Goal: Obtain resource: Download file/media

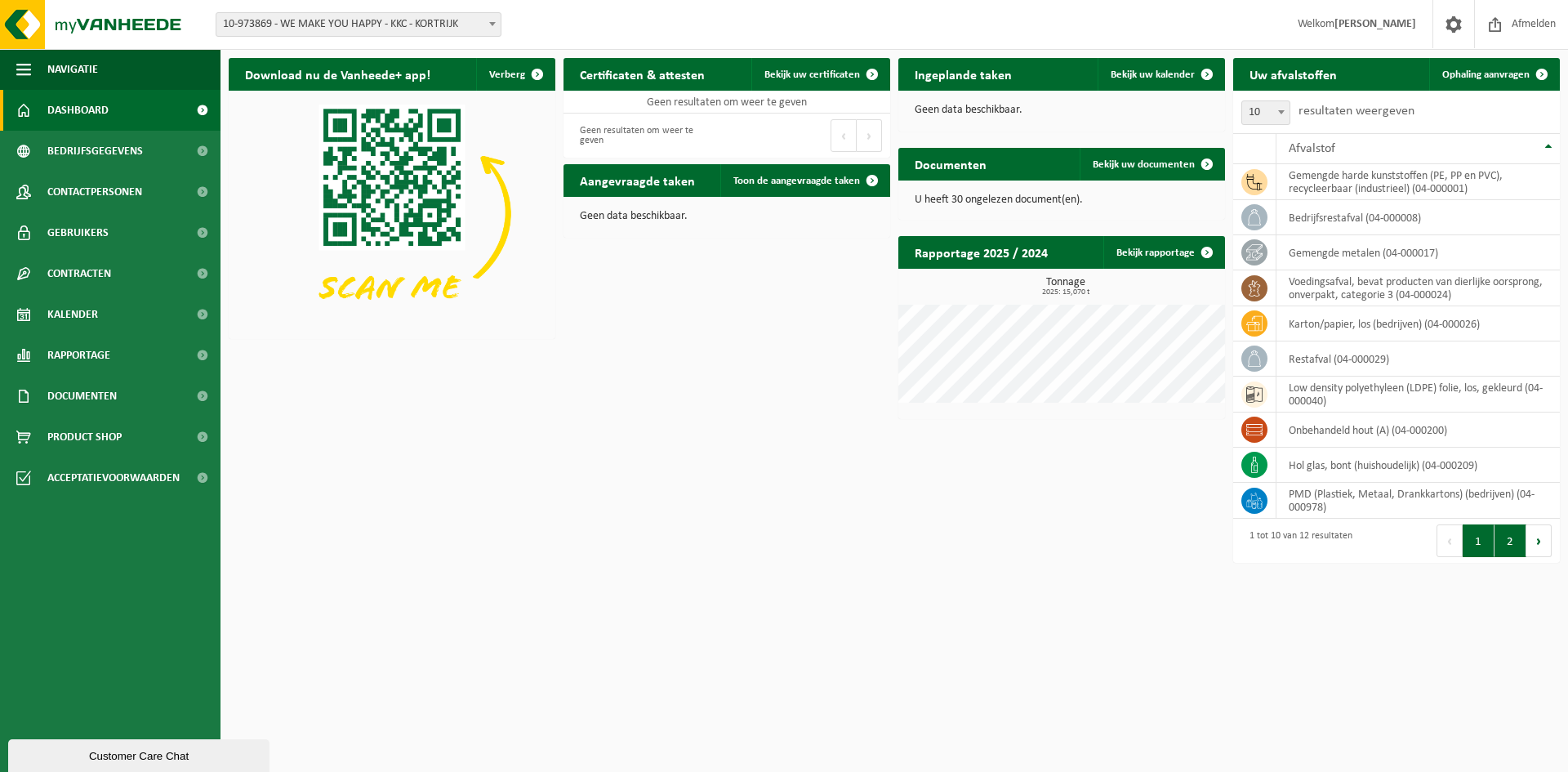
click at [1508, 547] on button "2" at bounding box center [1511, 540] width 32 height 32
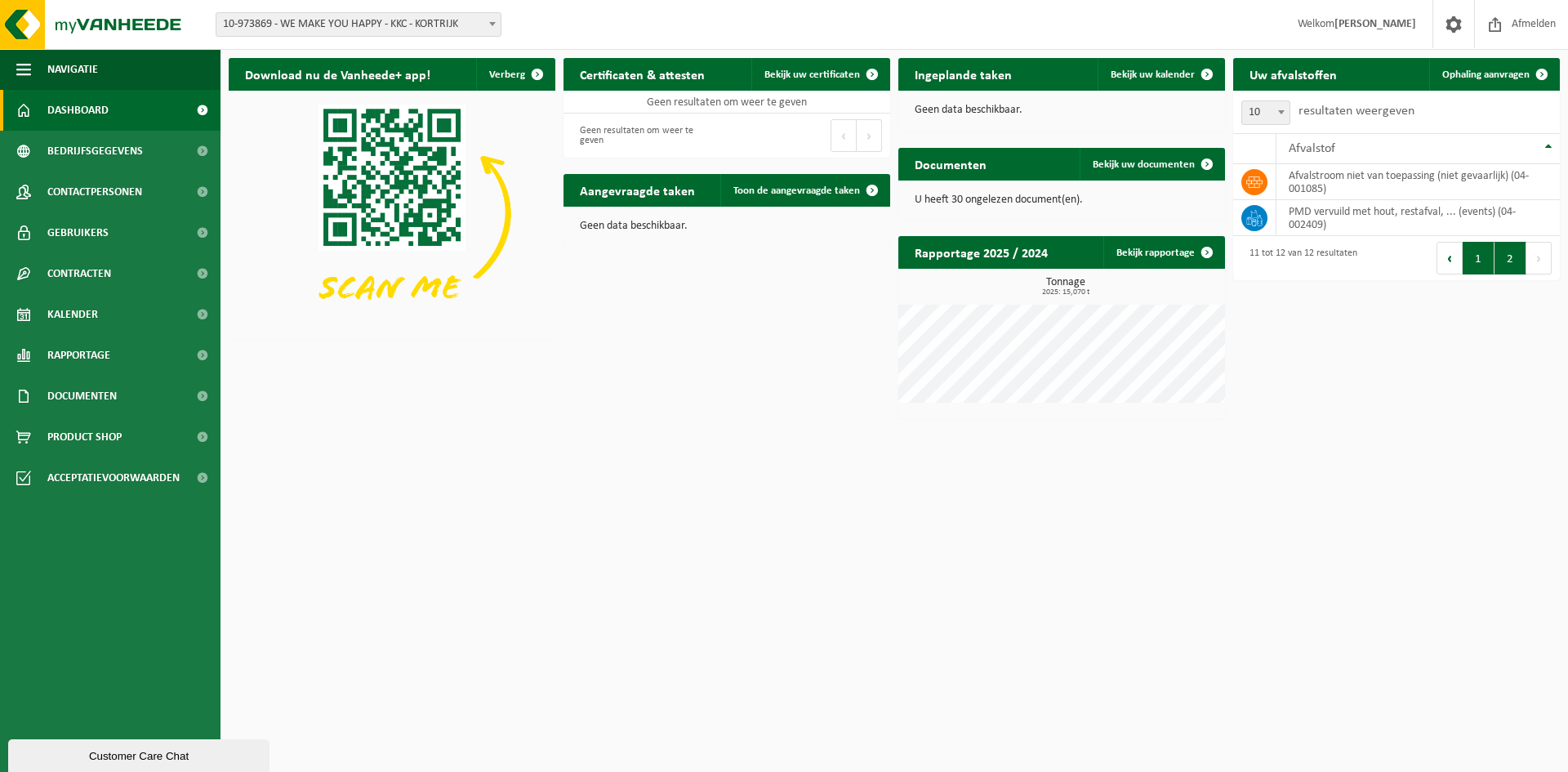
click at [1473, 265] on button "1" at bounding box center [1479, 257] width 32 height 32
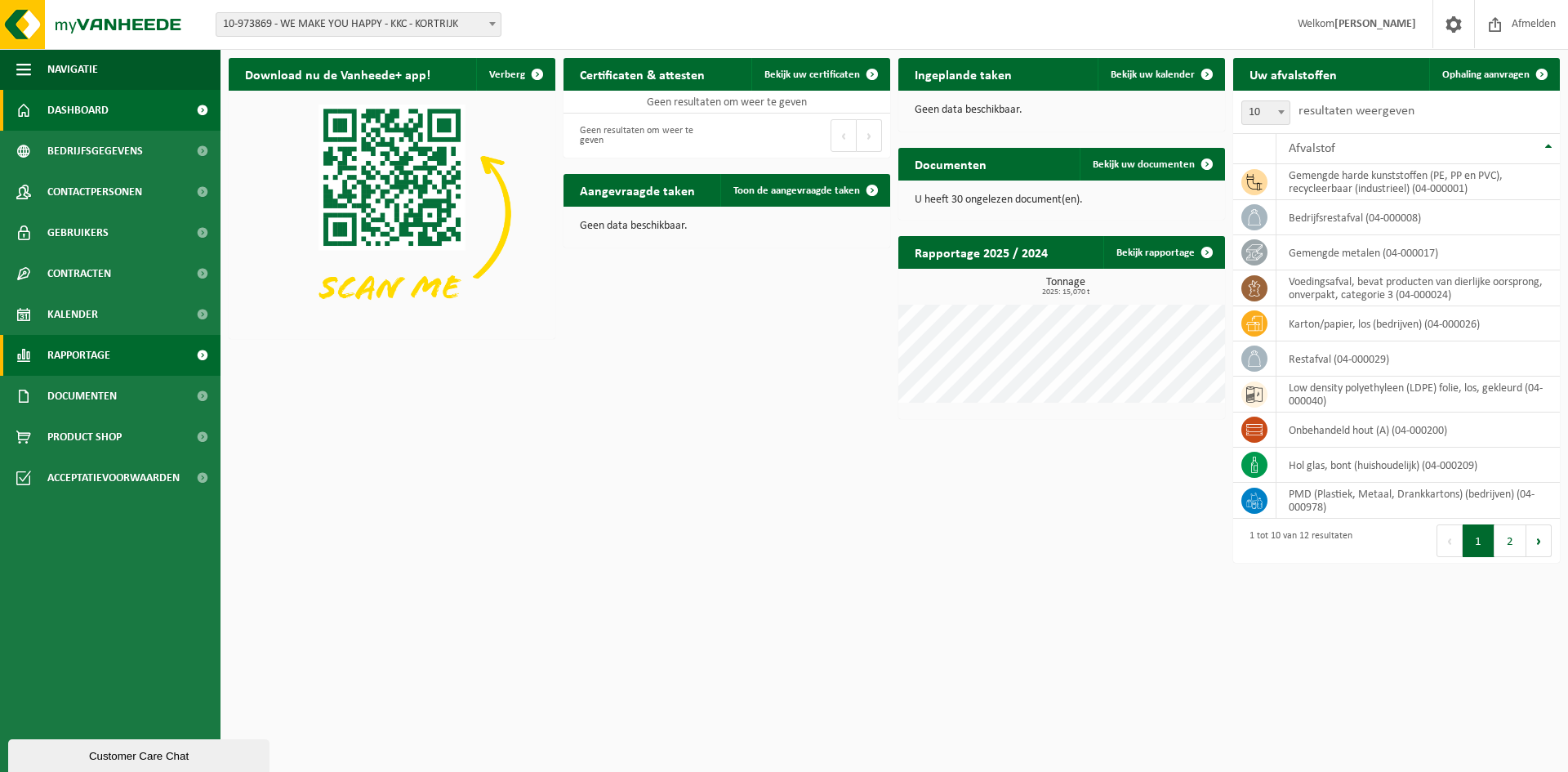
click at [98, 359] on span "Rapportage" at bounding box center [78, 355] width 63 height 41
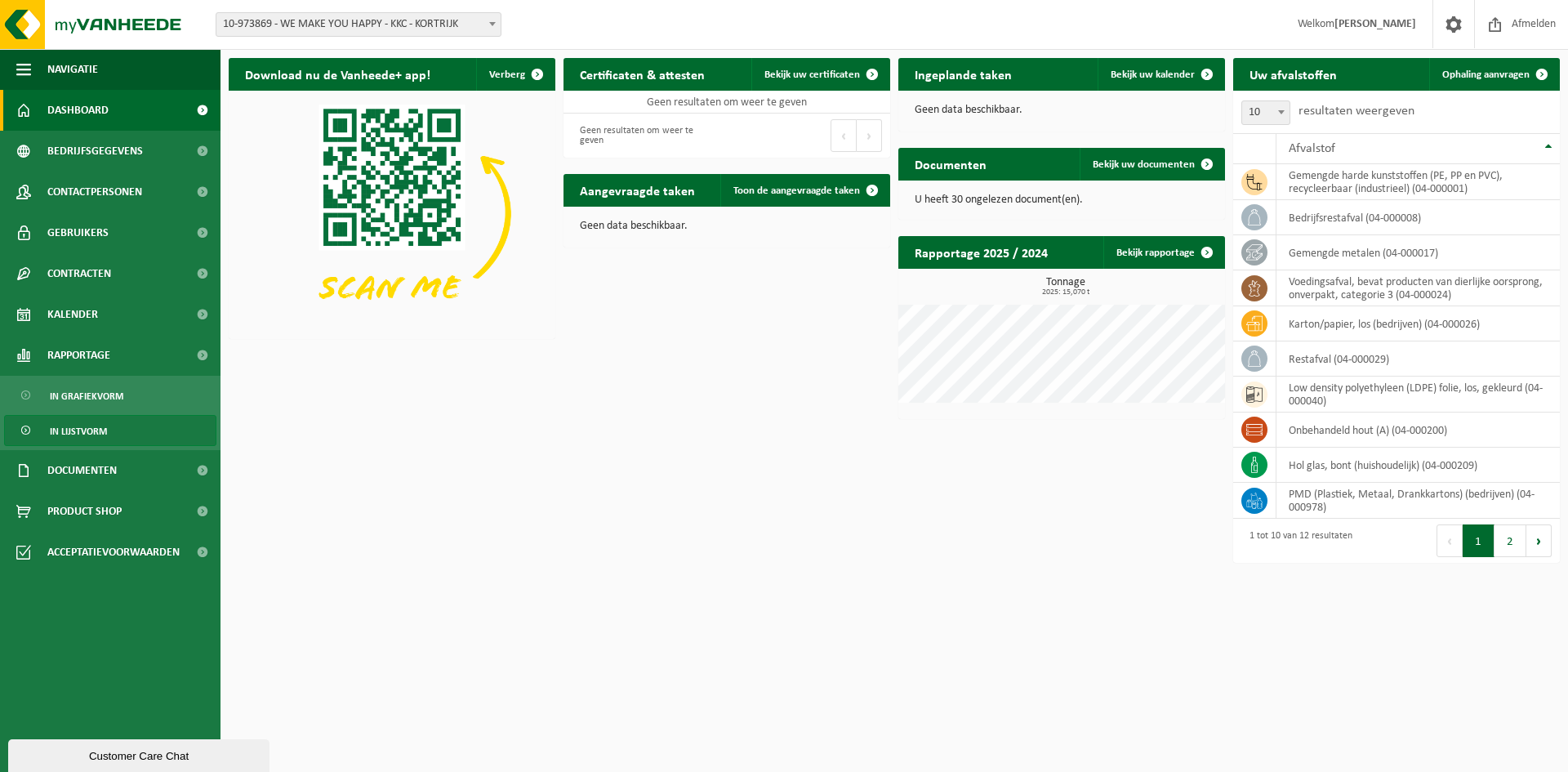
click at [71, 433] on span "In lijstvorm" at bounding box center [78, 432] width 57 height 31
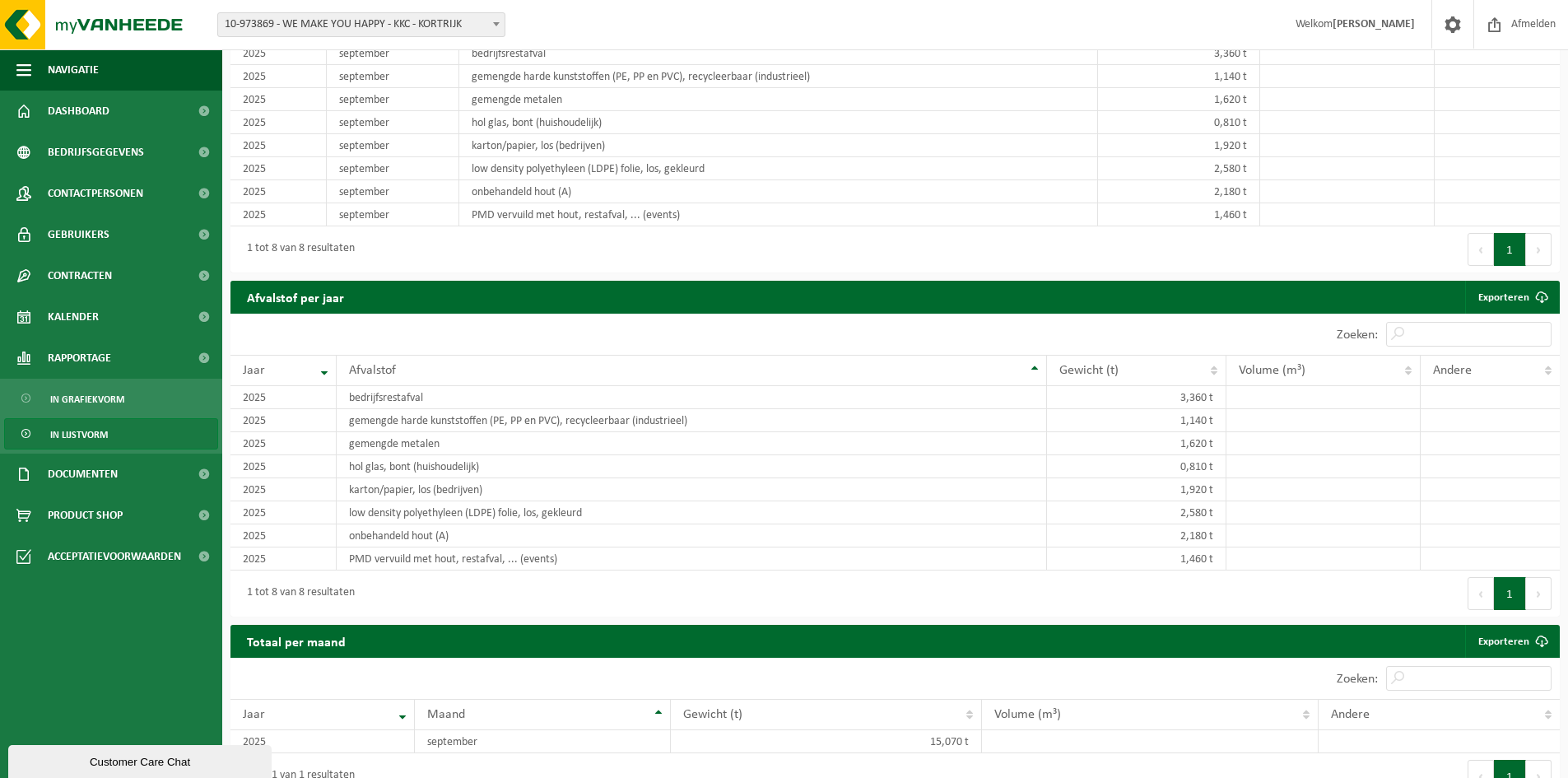
scroll to position [1141, 0]
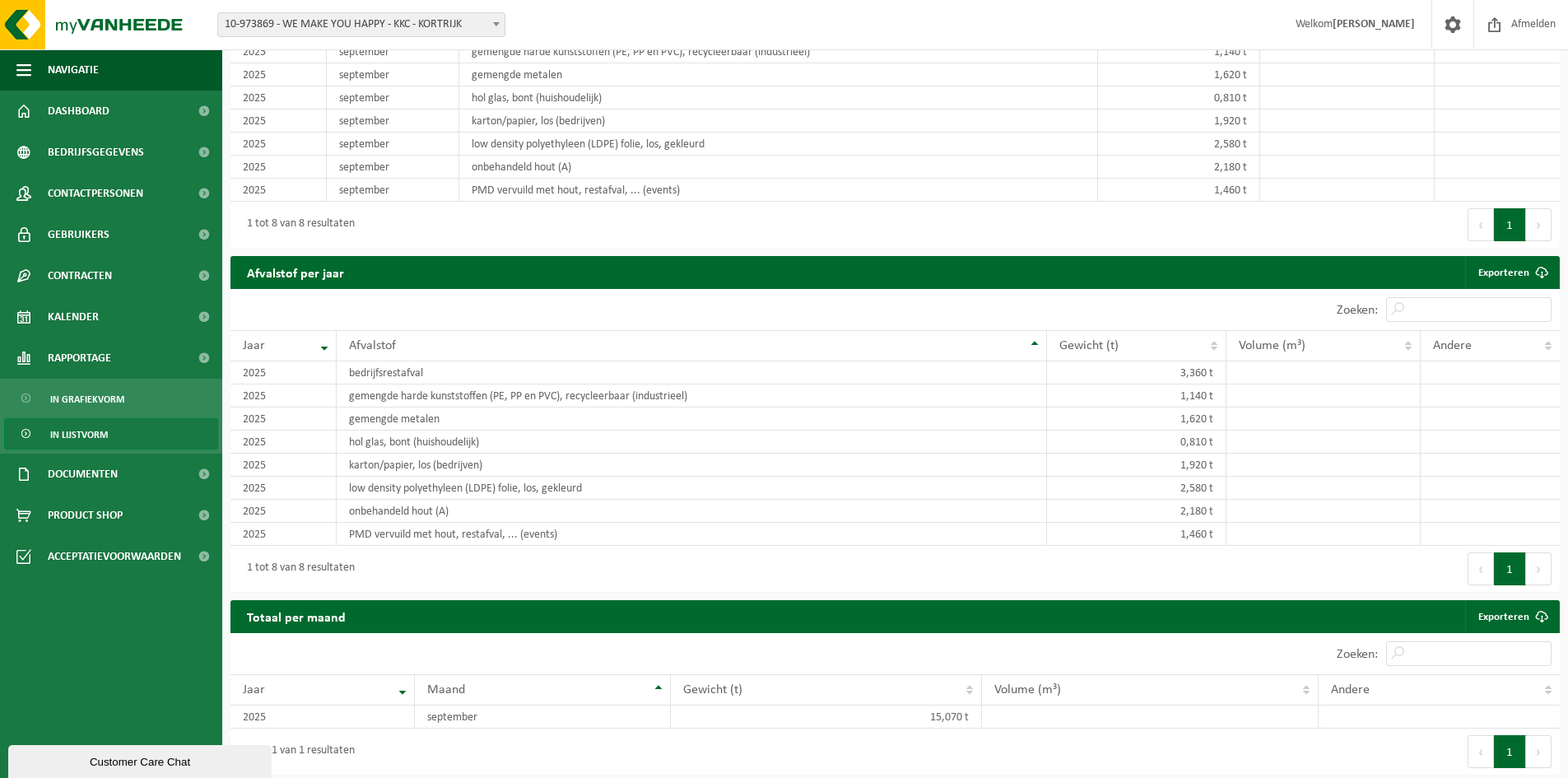
click at [80, 435] on span "In lijstvorm" at bounding box center [79, 435] width 58 height 32
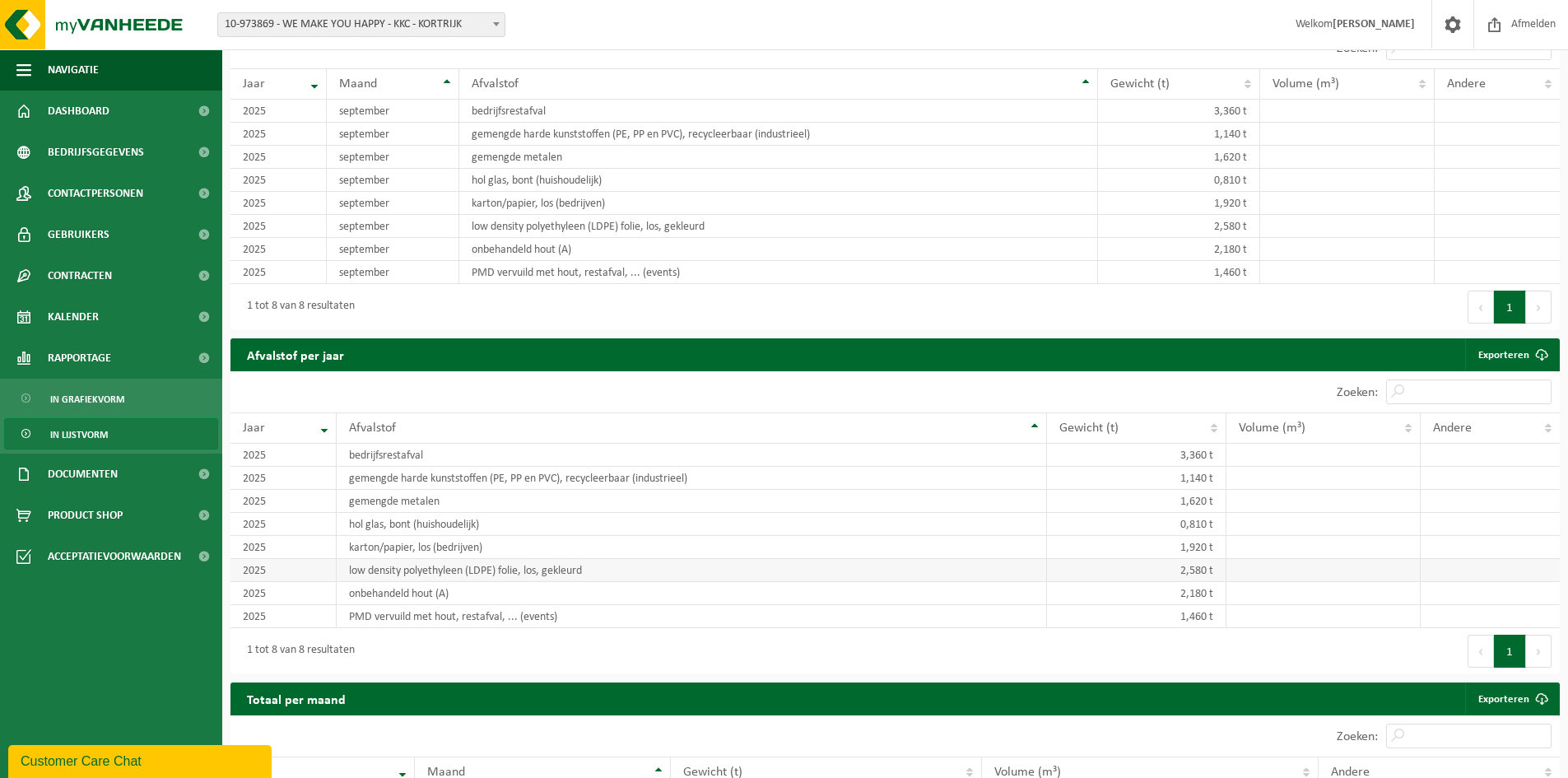
scroll to position [1141, 0]
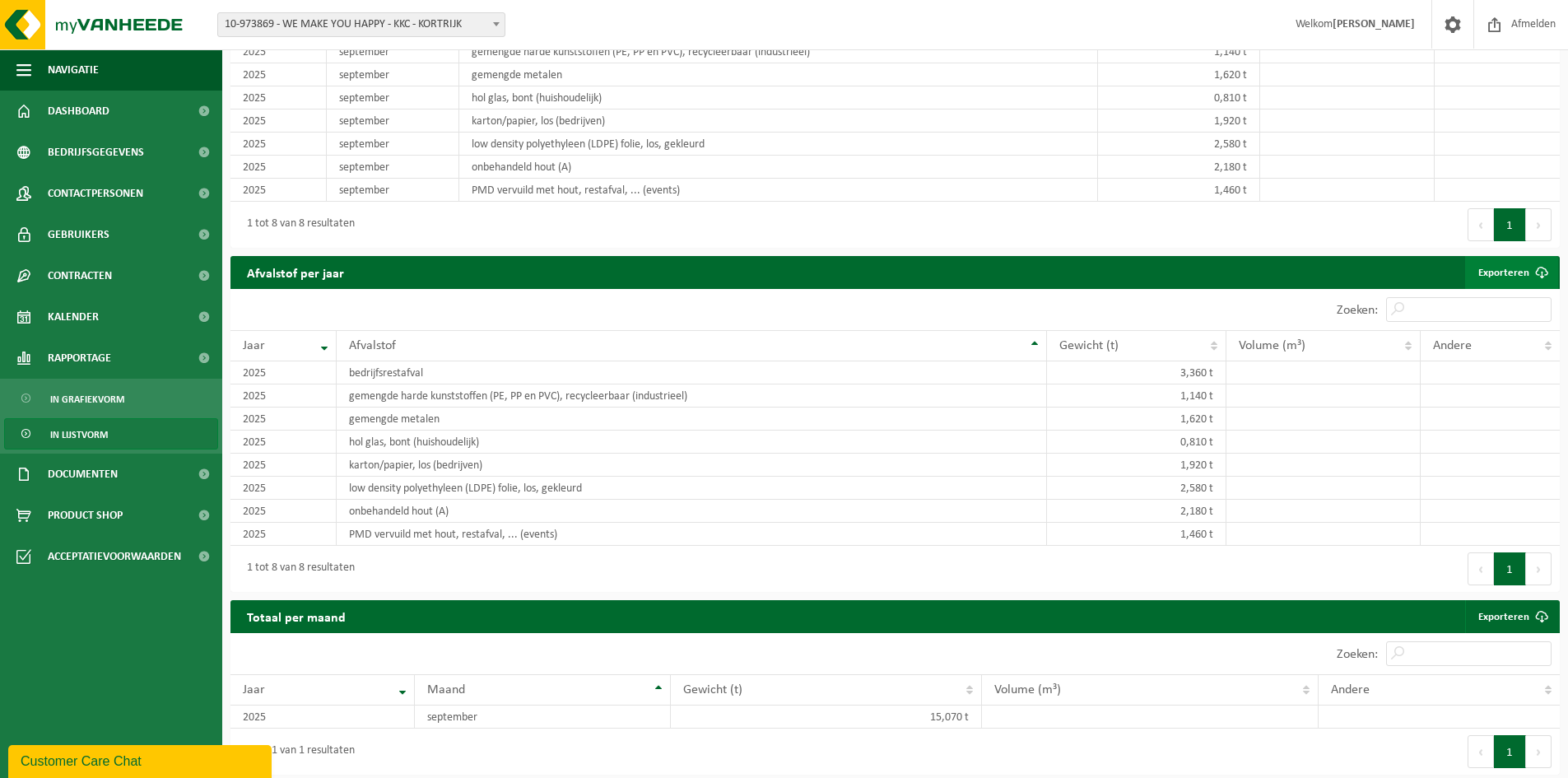
click at [1514, 268] on link "Exporteren" at bounding box center [1511, 271] width 93 height 33
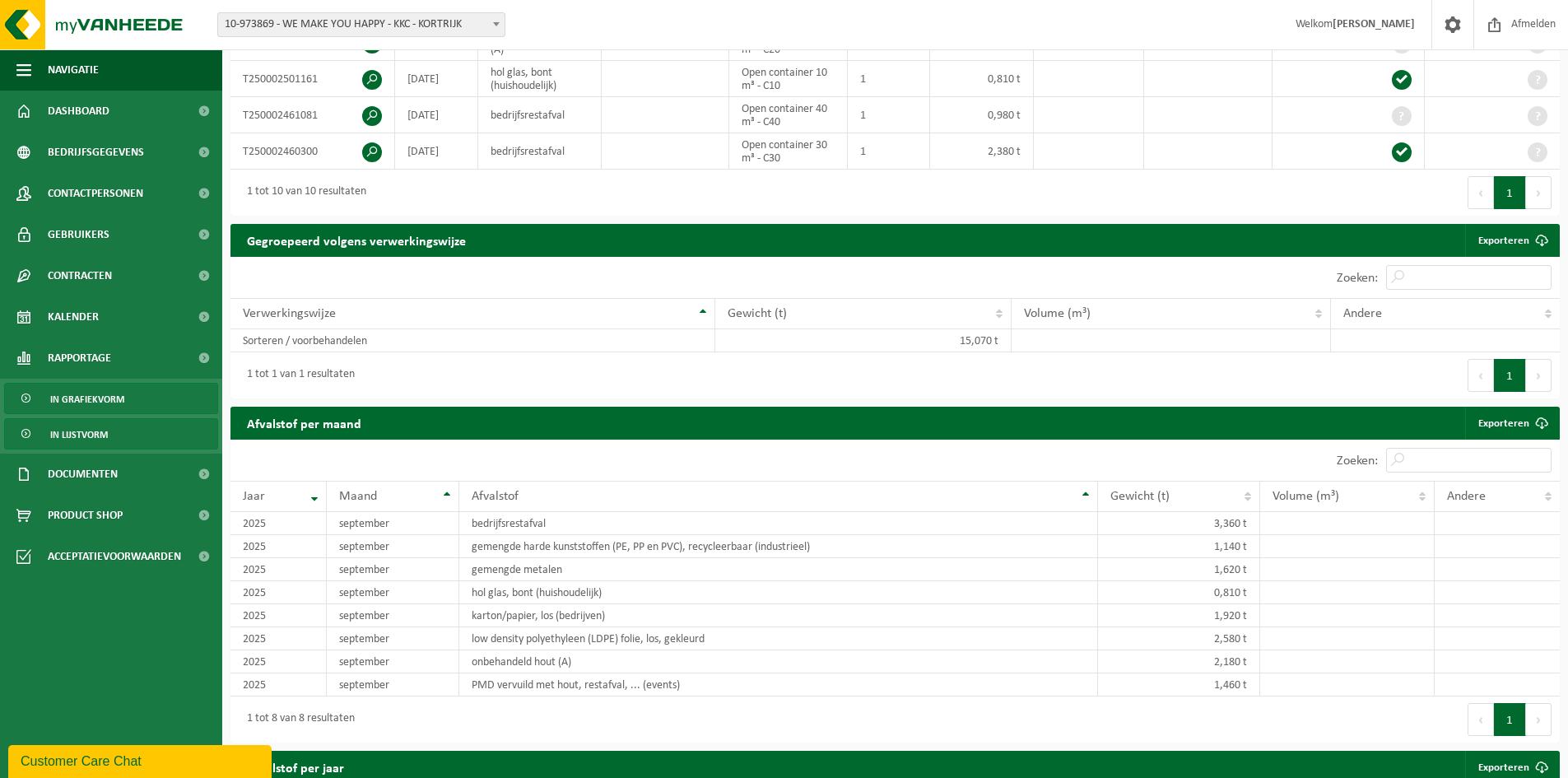
scroll to position [565, 0]
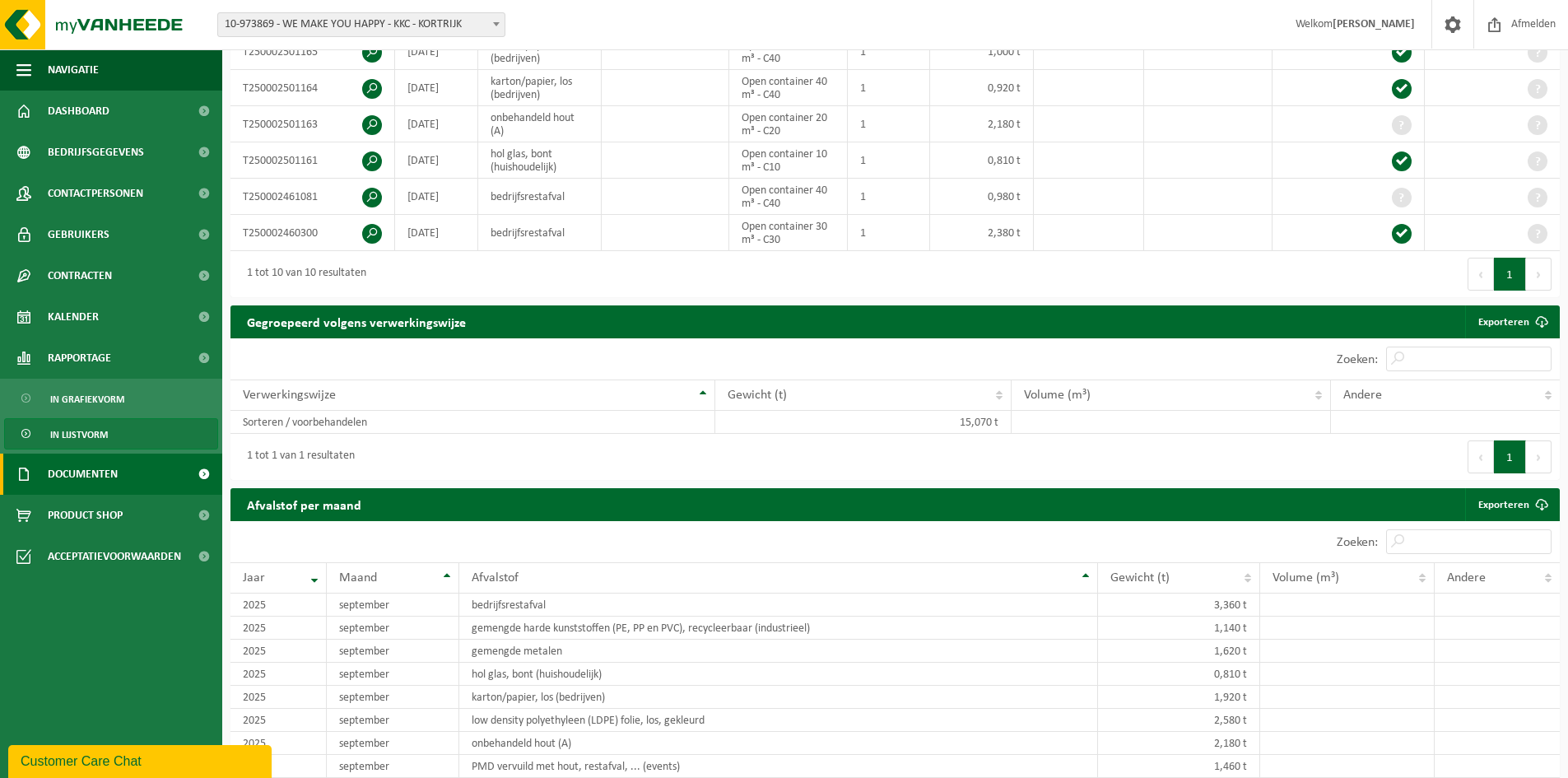
click at [90, 469] on span "Documenten" at bounding box center [82, 474] width 70 height 41
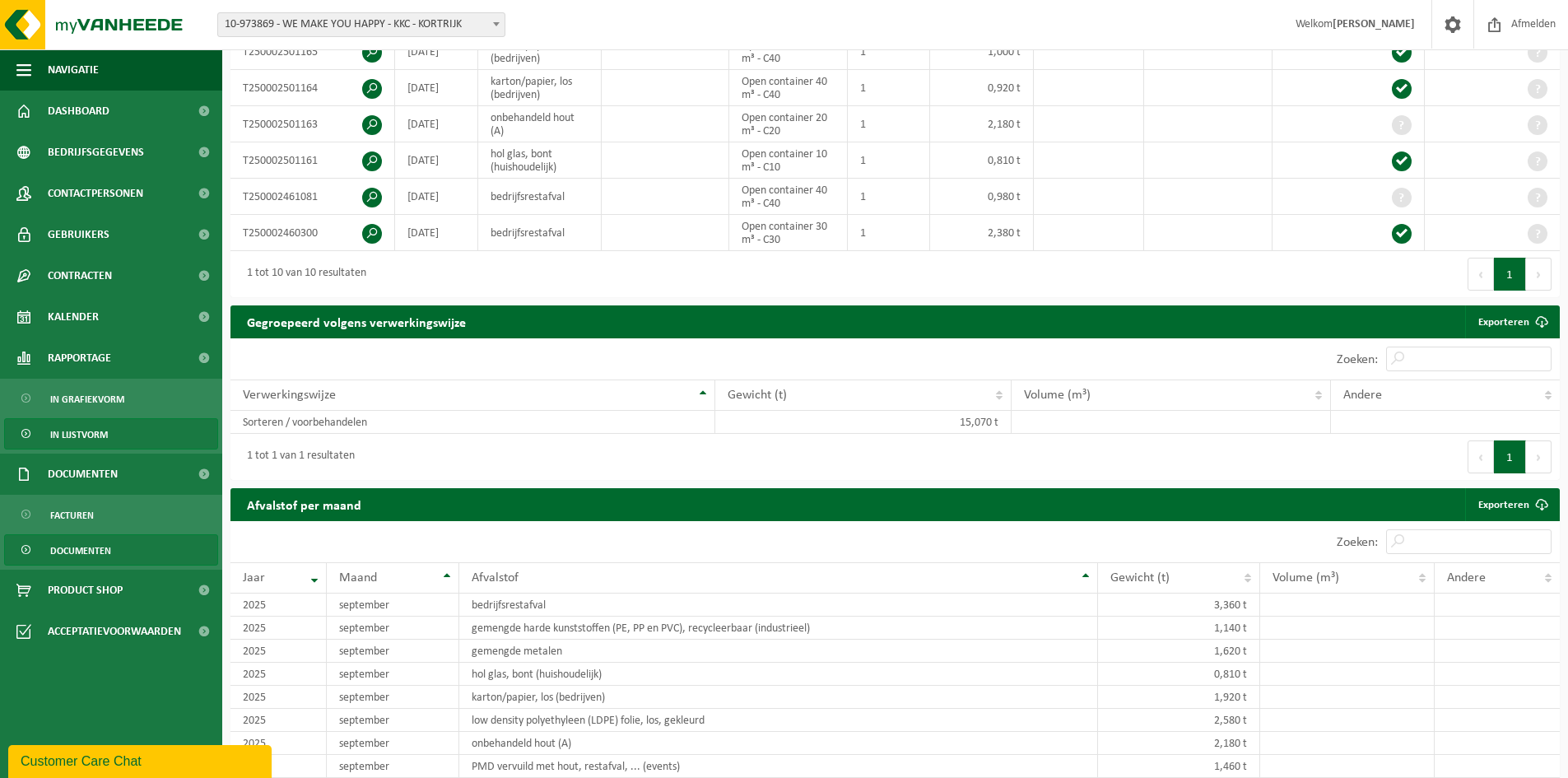
click at [75, 543] on span "Documenten" at bounding box center [81, 551] width 61 height 32
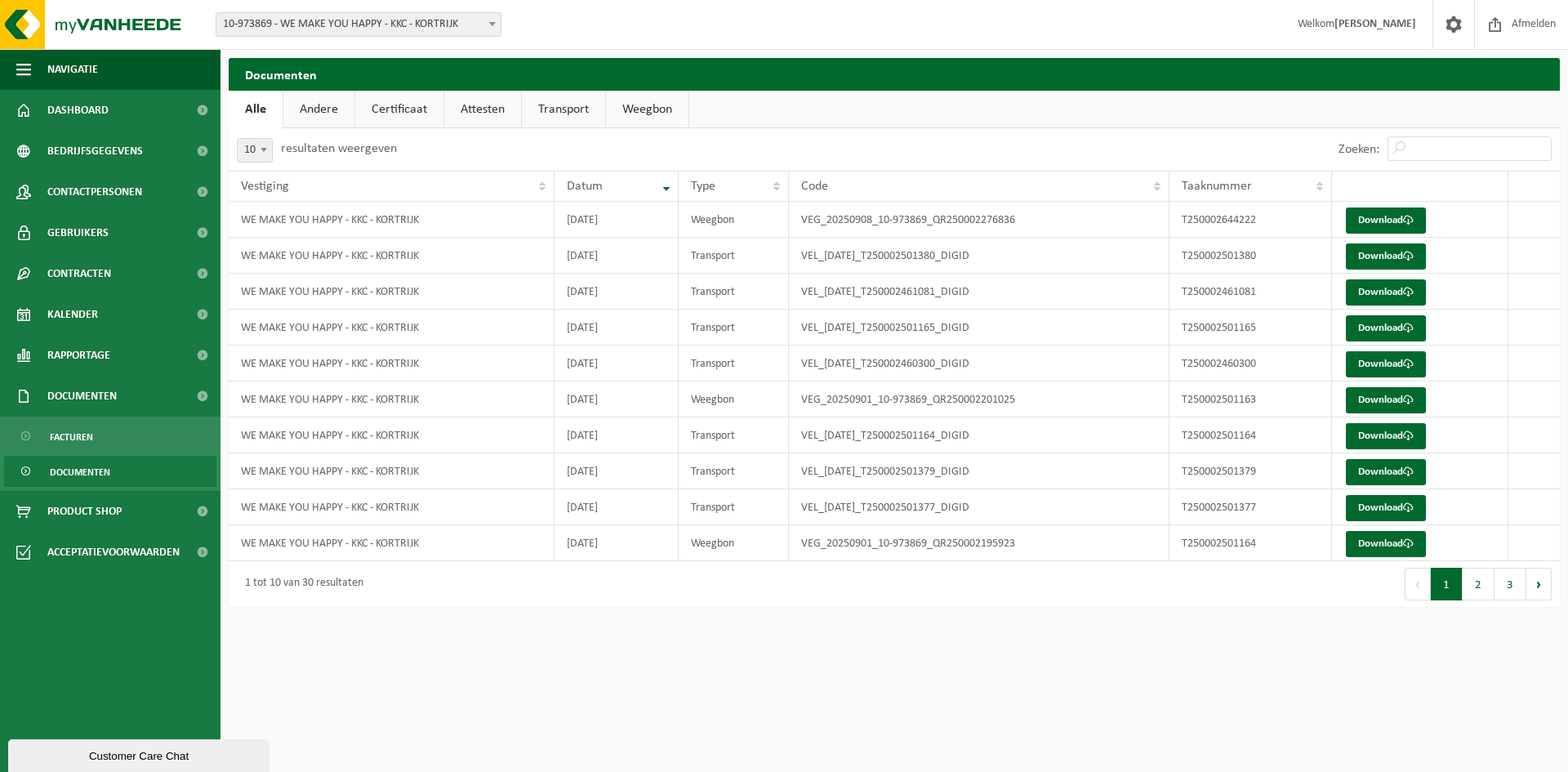
click at [276, 151] on div "10 25 50 100 10 resultaten weergeven" at bounding box center [316, 149] width 176 height 42
click at [258, 151] on span at bounding box center [264, 149] width 17 height 21
select select "50"
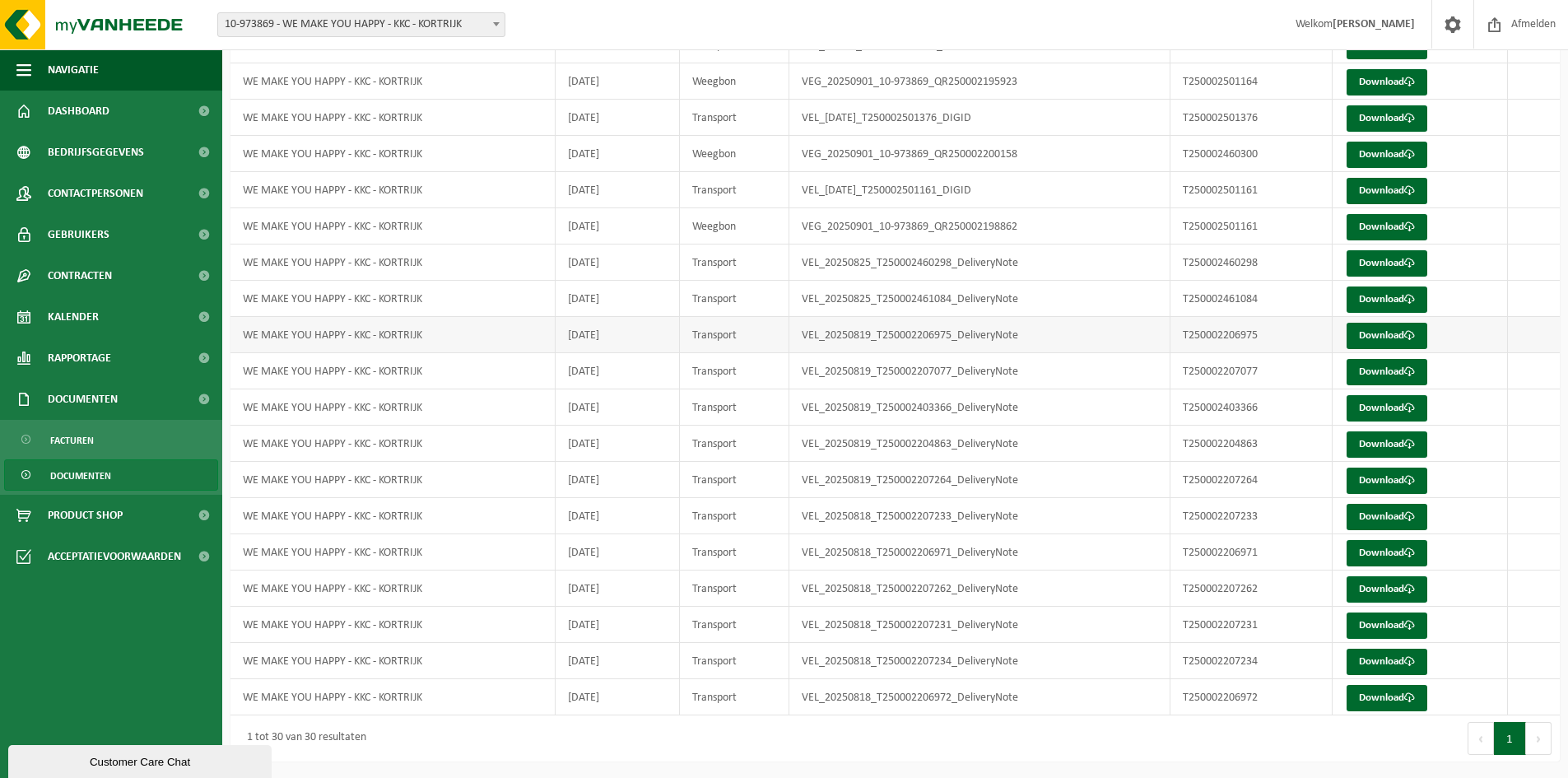
scroll to position [575, 0]
